Goal: Information Seeking & Learning: Learn about a topic

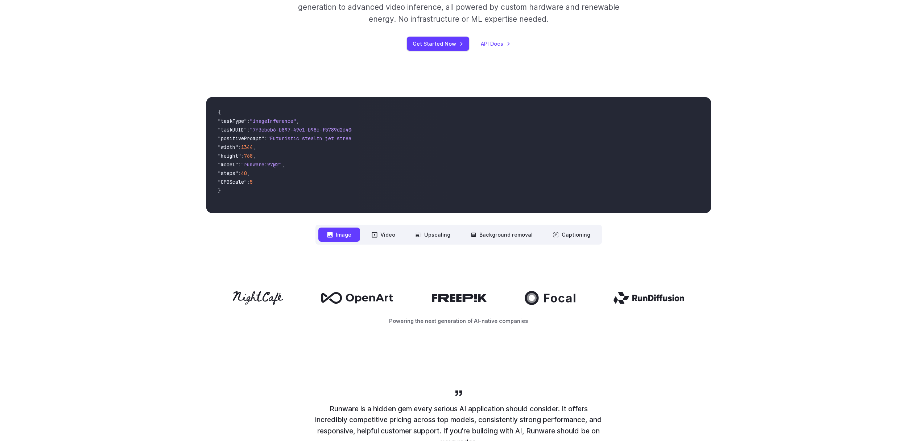
scroll to position [194, 0]
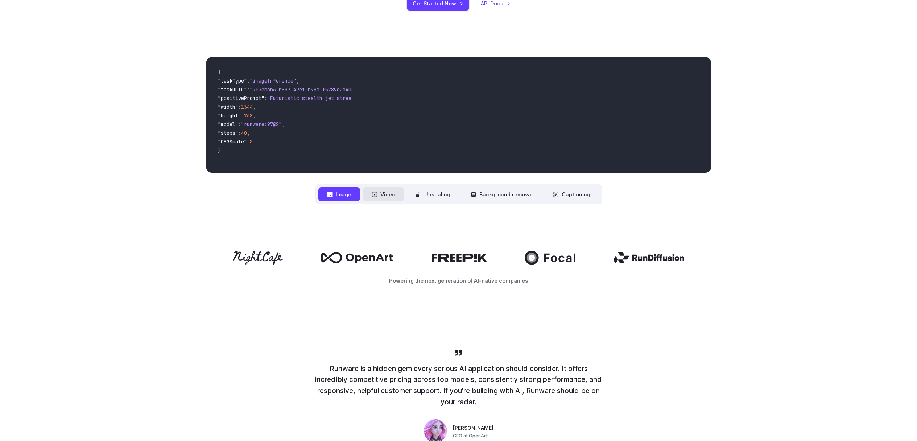
click at [374, 191] on button "Video" at bounding box center [383, 195] width 41 height 14
click at [428, 185] on div "**********" at bounding box center [458, 131] width 505 height 148
click at [428, 192] on button "Upscaling" at bounding box center [433, 195] width 52 height 14
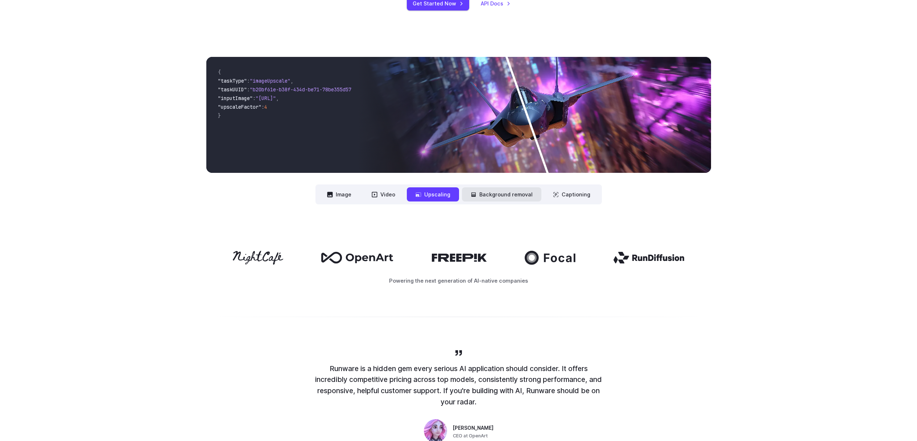
click at [491, 196] on button "Background removal" at bounding box center [501, 195] width 79 height 14
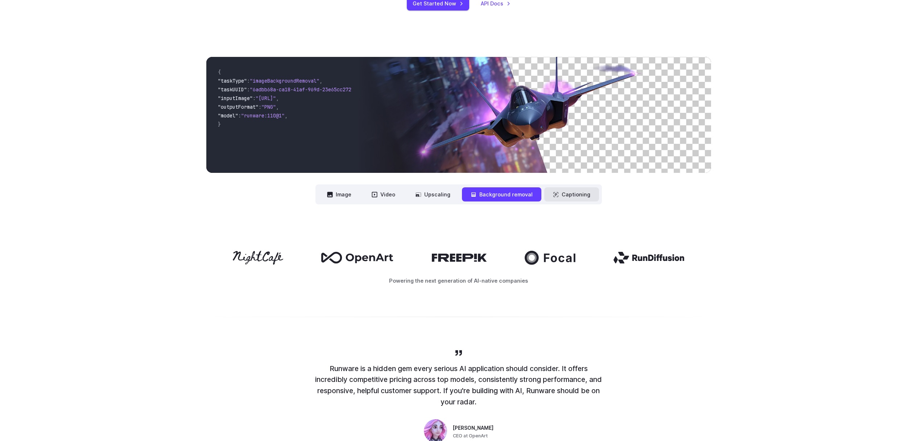
click at [560, 196] on button "Captioning" at bounding box center [571, 195] width 55 height 14
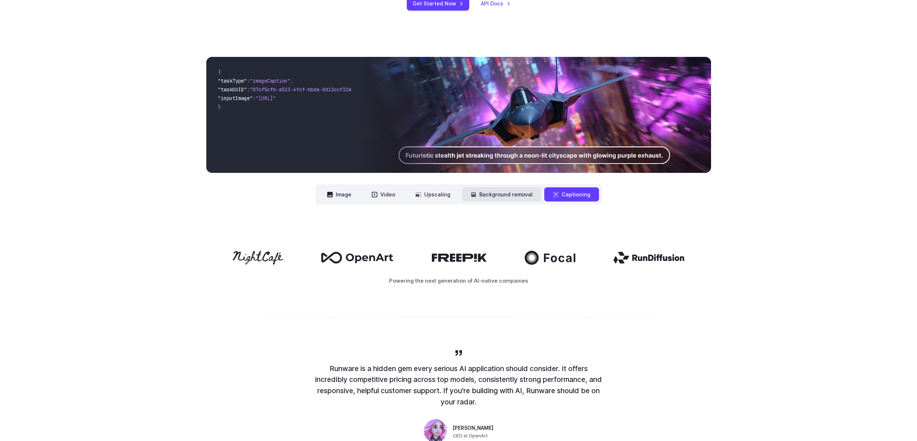
click at [513, 195] on button "Background removal" at bounding box center [501, 195] width 79 height 14
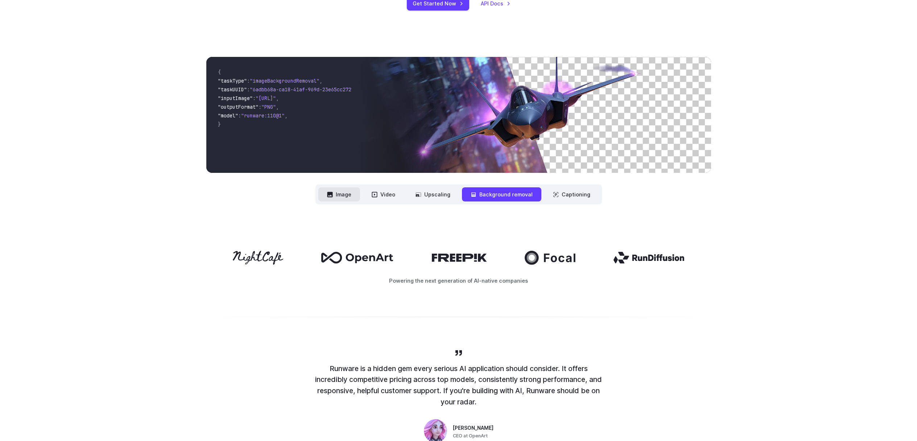
click at [347, 194] on button "Image" at bounding box center [339, 195] width 42 height 14
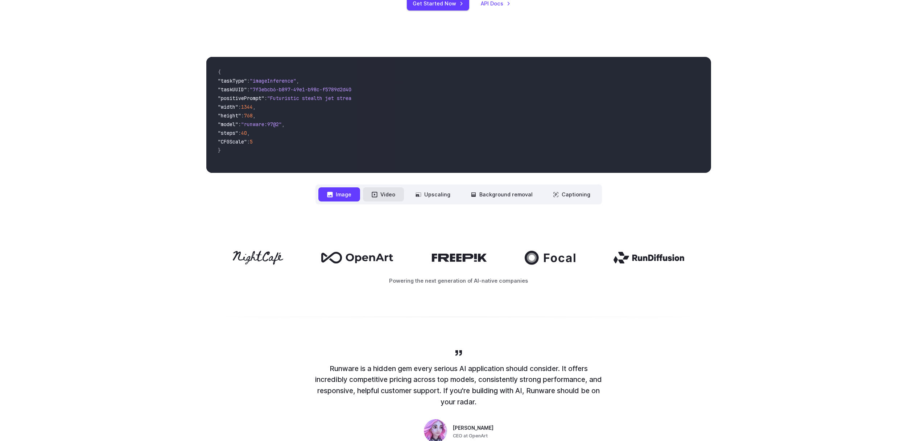
click at [391, 192] on button "Video" at bounding box center [383, 195] width 41 height 14
click at [502, 195] on button "Background removal" at bounding box center [501, 195] width 79 height 14
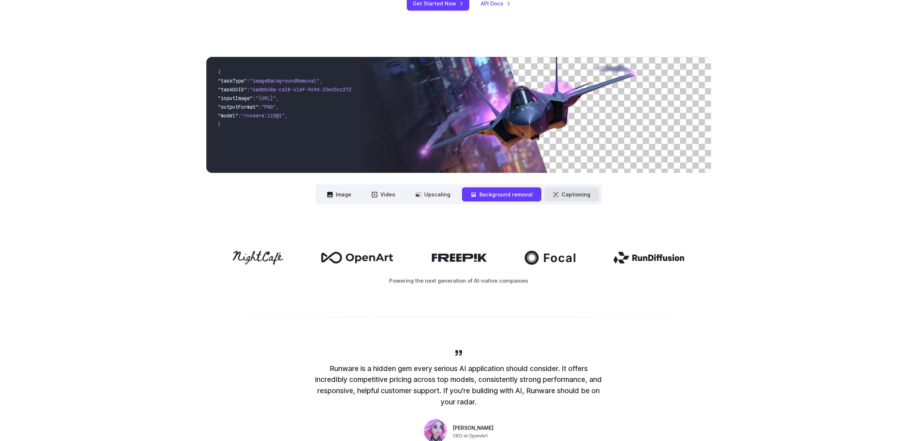
click at [553, 196] on icon at bounding box center [555, 194] width 5 height 5
click at [573, 194] on button "Captioning" at bounding box center [571, 195] width 55 height 14
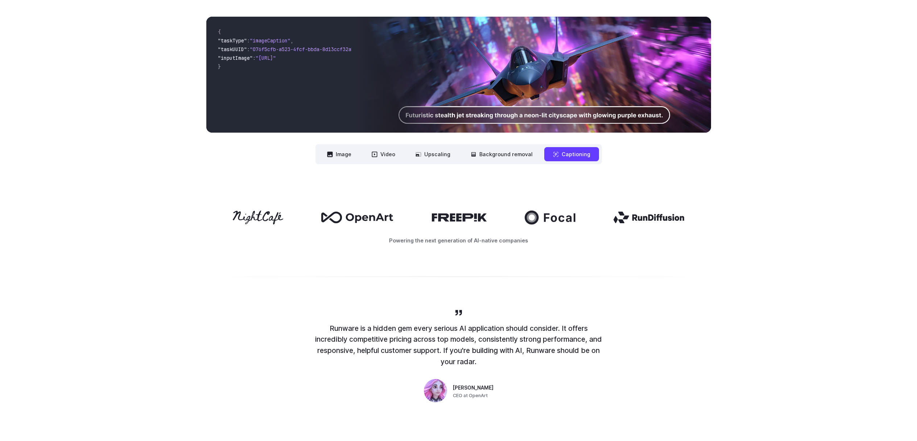
scroll to position [0, 0]
